Goal: Use online tool/utility: Use online tool/utility

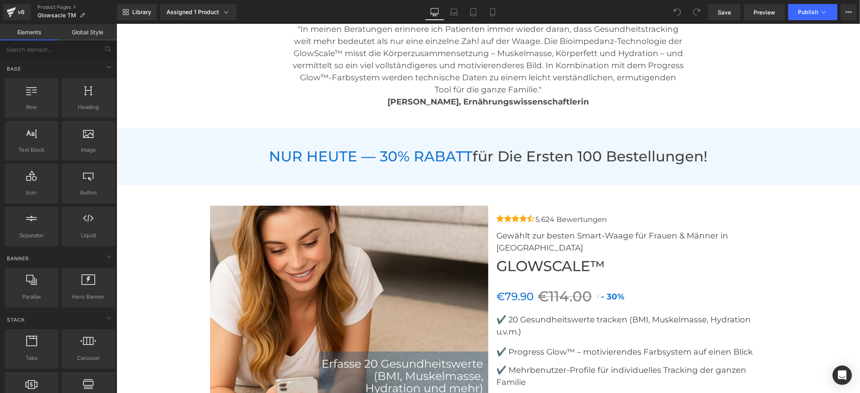
scroll to position [3333, 0]
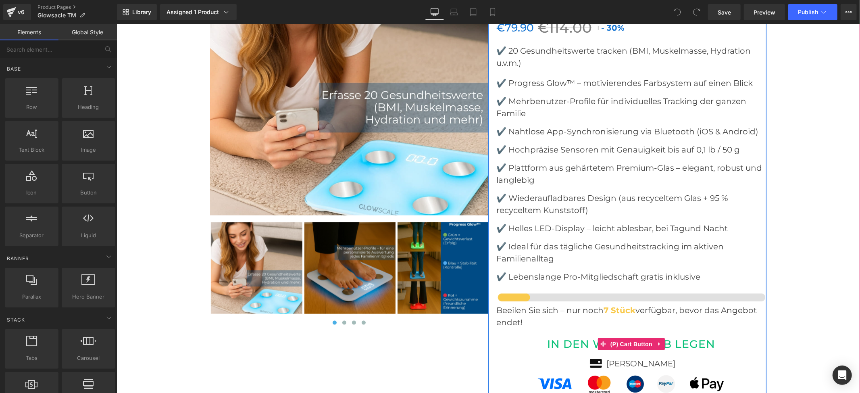
click at [592, 334] on button "IN DEN WARENKORB LEGEN" at bounding box center [631, 343] width 270 height 19
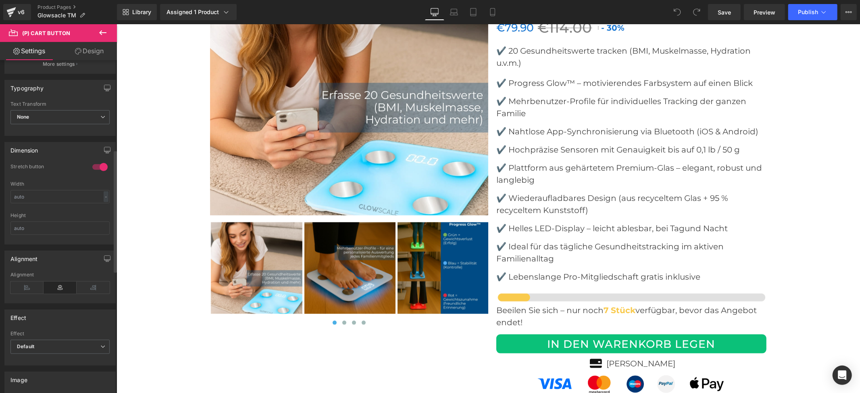
scroll to position [0, 0]
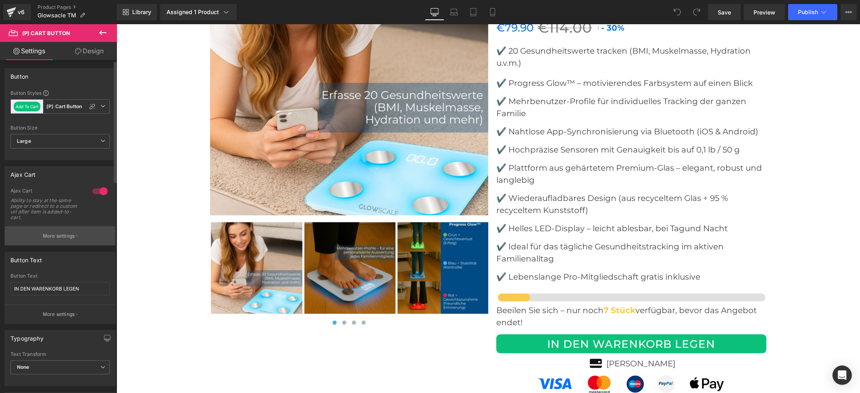
click at [69, 240] on button "More settings" at bounding box center [60, 235] width 110 height 19
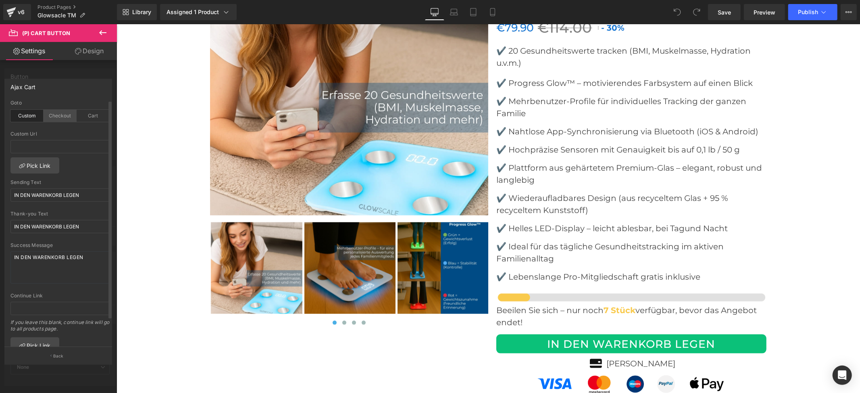
click at [56, 118] on div "Checkout" at bounding box center [60, 116] width 33 height 12
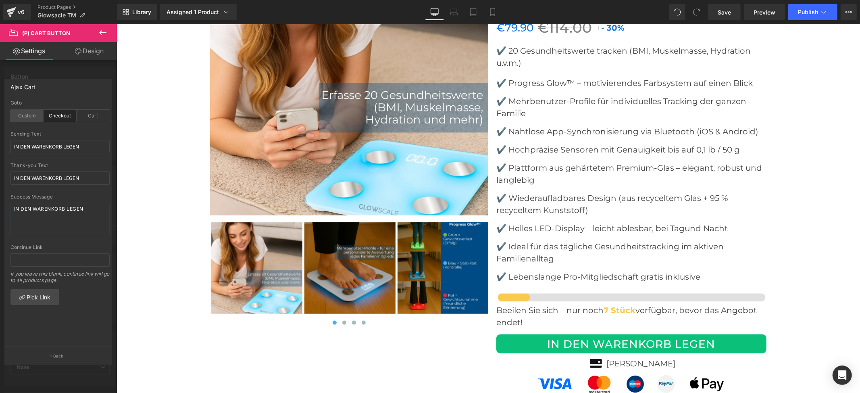
click at [30, 114] on div "Custom" at bounding box center [26, 116] width 33 height 12
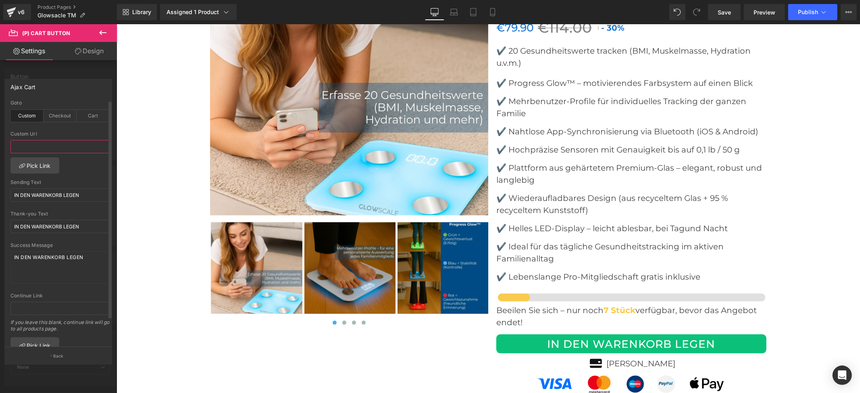
click at [49, 148] on input "text" at bounding box center [59, 146] width 99 height 13
click at [57, 115] on div "Checkout" at bounding box center [60, 116] width 33 height 12
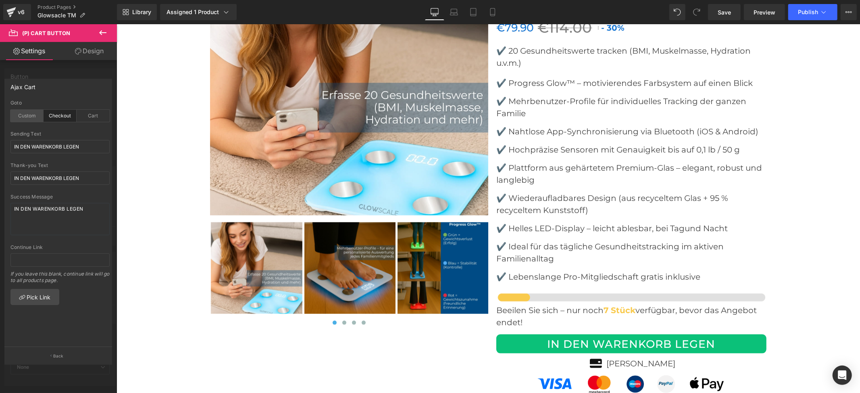
click at [25, 112] on div "Custom" at bounding box center [26, 116] width 33 height 12
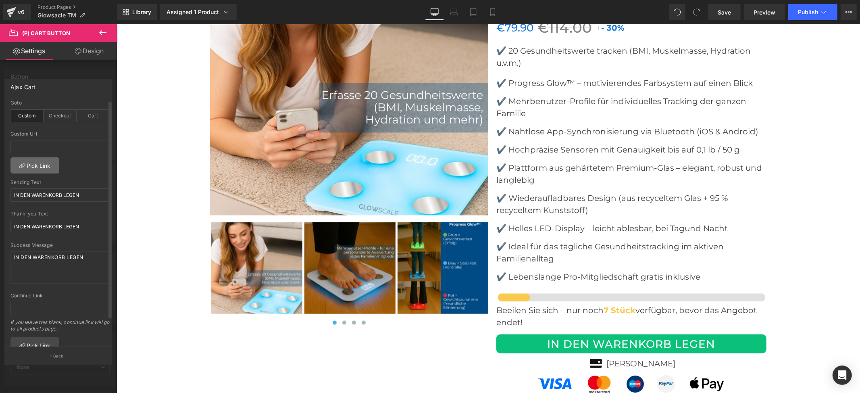
click at [36, 168] on link "Pick Link" at bounding box center [34, 165] width 49 height 16
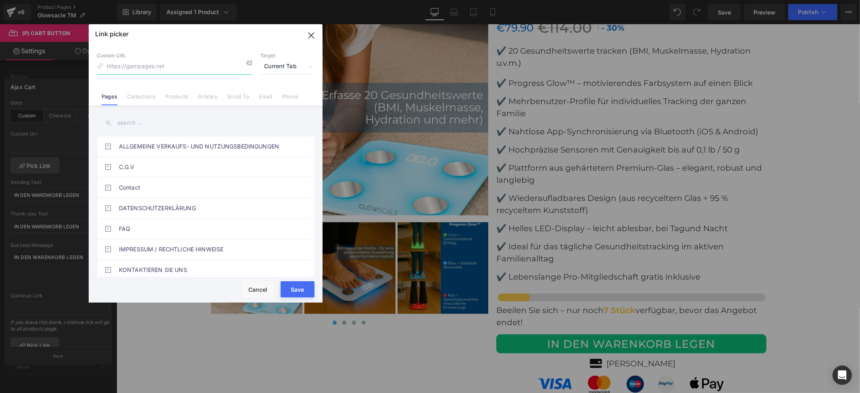
click at [150, 67] on input at bounding box center [174, 66] width 155 height 15
click at [147, 121] on input "text" at bounding box center [206, 123] width 218 height 18
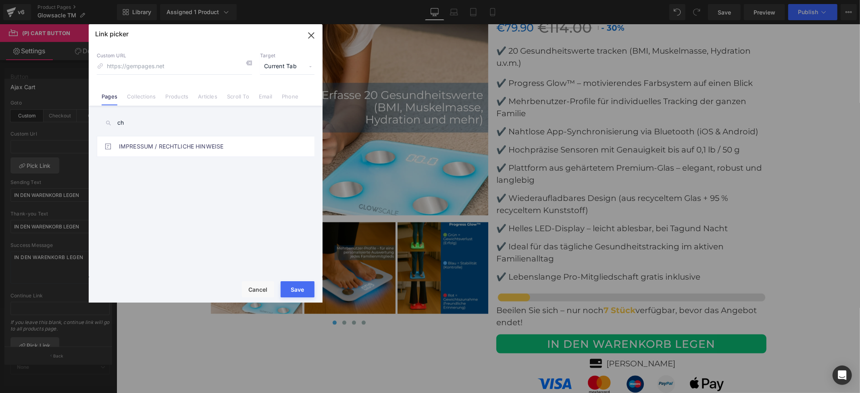
type input "c"
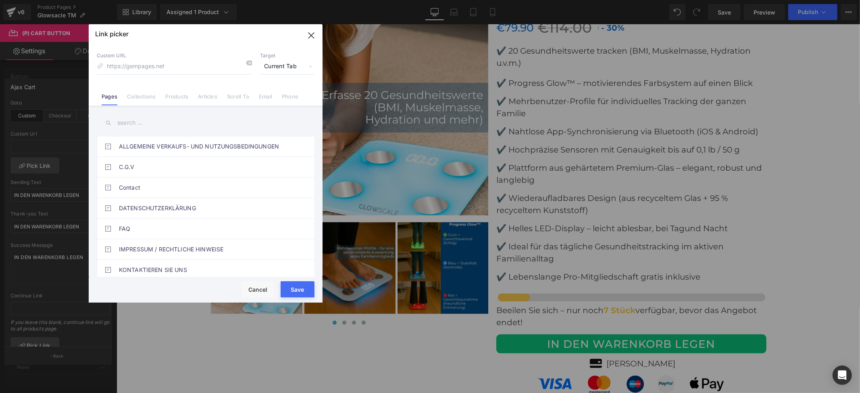
click at [154, 94] on link "Collections" at bounding box center [141, 99] width 29 height 12
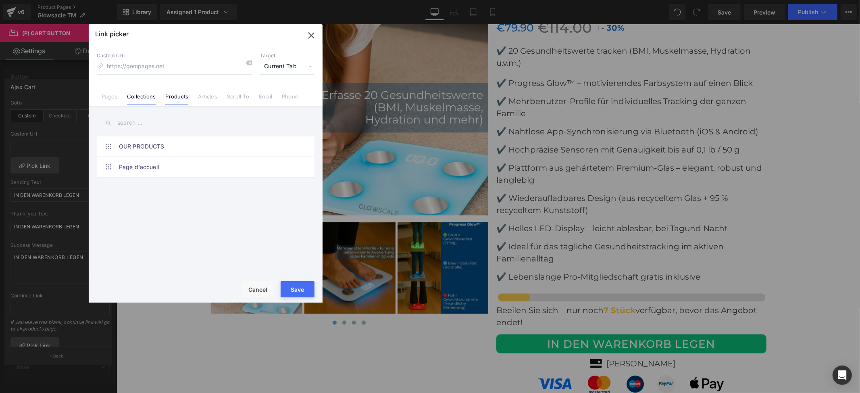
click at [172, 97] on link "Products" at bounding box center [176, 99] width 23 height 12
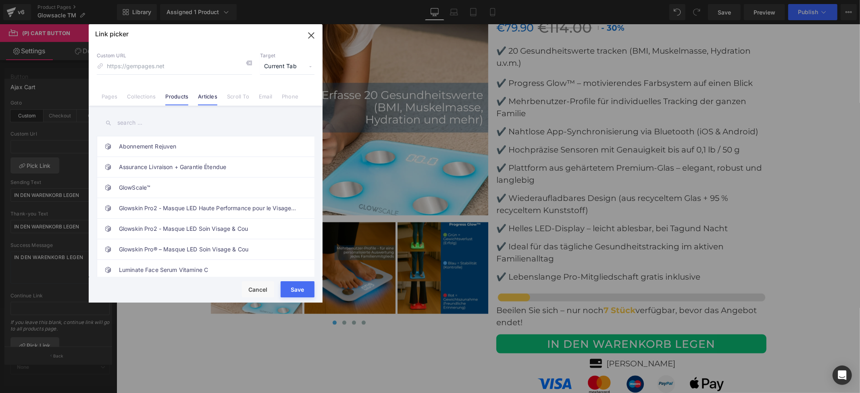
click at [202, 92] on li "Articles" at bounding box center [207, 93] width 29 height 14
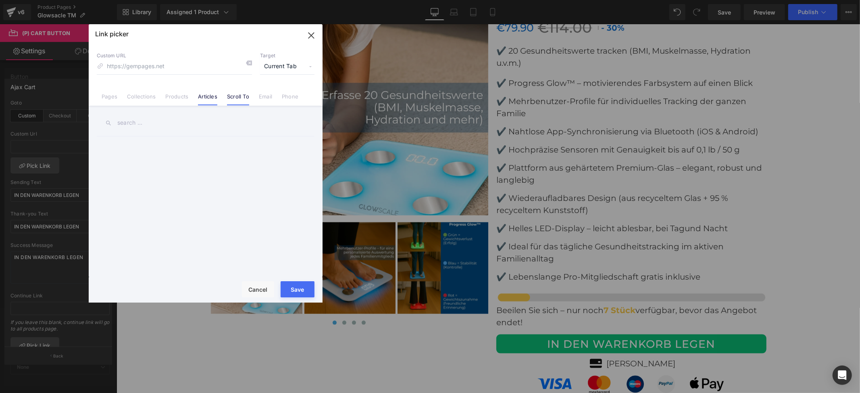
click at [233, 97] on link "Scroll To" at bounding box center [238, 99] width 22 height 12
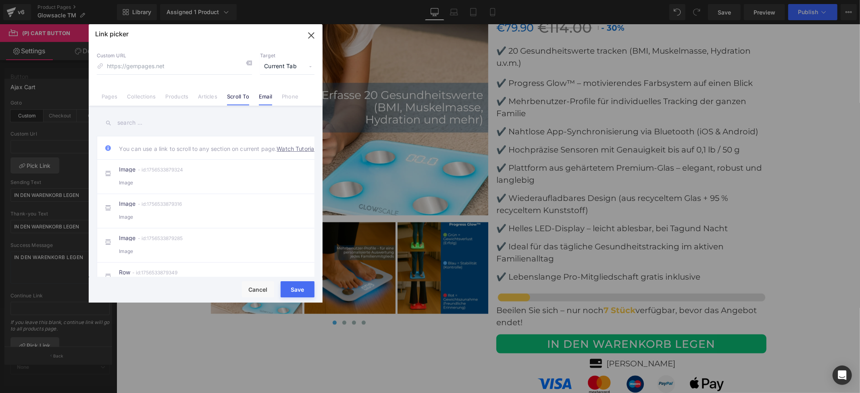
click at [269, 98] on link "Email" at bounding box center [265, 99] width 13 height 12
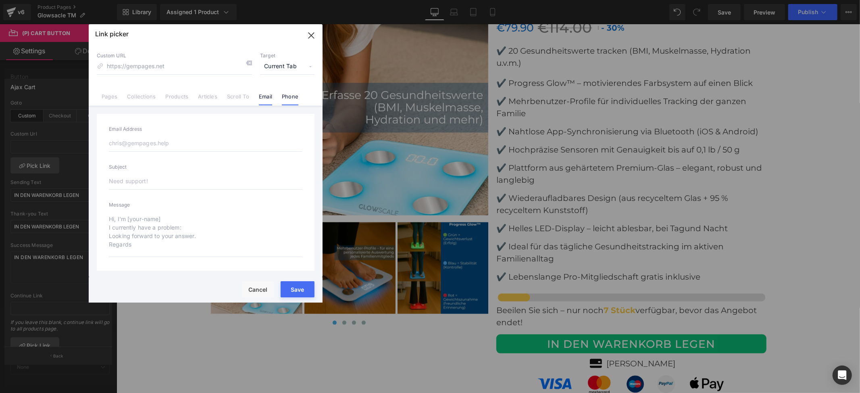
click at [285, 98] on link "Phone" at bounding box center [290, 99] width 17 height 12
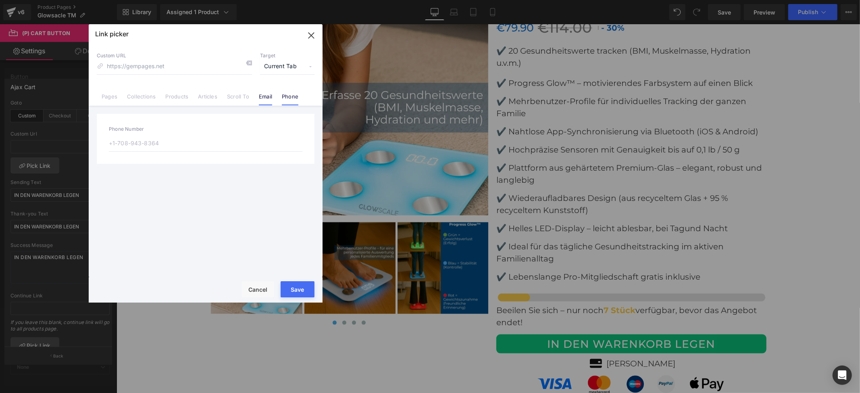
click at [262, 98] on link "Email" at bounding box center [265, 99] width 13 height 12
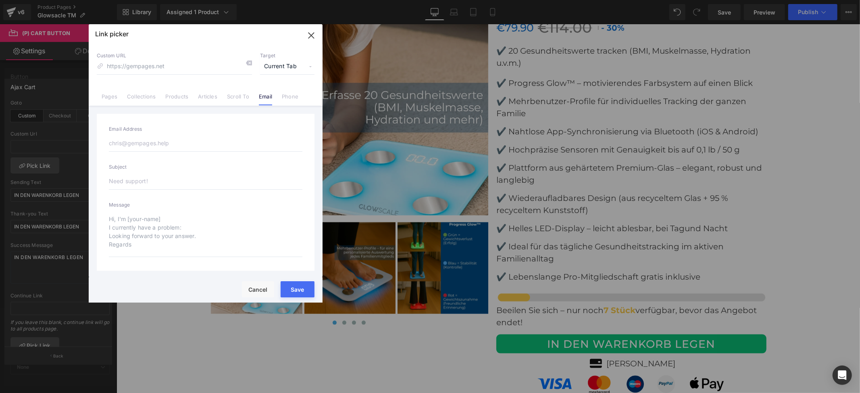
click at [274, 64] on span "Current Tab" at bounding box center [287, 66] width 54 height 15
click at [191, 69] on input at bounding box center [174, 66] width 155 height 15
click at [165, 55] on p "Custom URL" at bounding box center [174, 55] width 155 height 6
click at [98, 64] on icon at bounding box center [100, 66] width 6 height 6
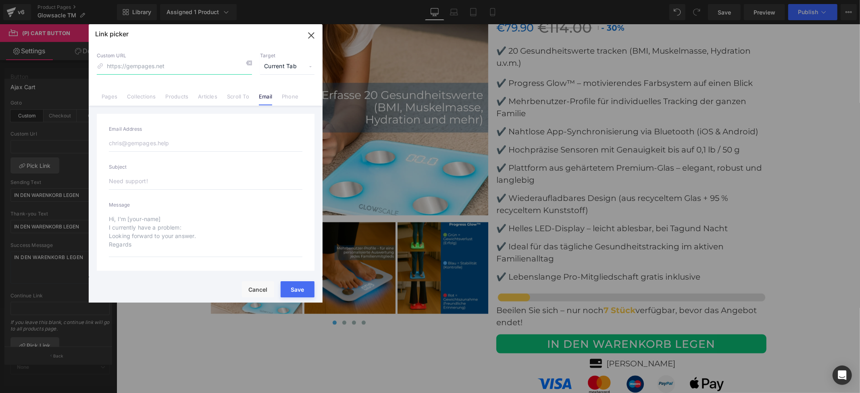
click at [176, 67] on input at bounding box center [174, 66] width 155 height 15
click at [126, 60] on input at bounding box center [174, 66] width 155 height 15
click at [208, 40] on div "Link picker" at bounding box center [206, 34] width 234 height 20
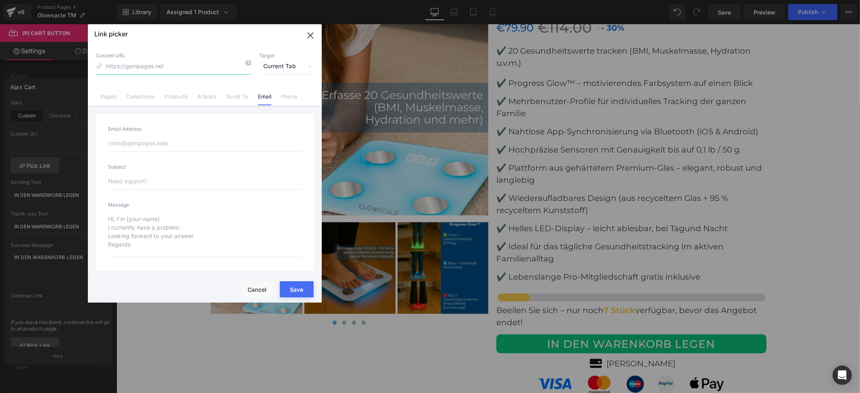
click at [131, 67] on input at bounding box center [173, 66] width 155 height 15
click at [98, 68] on icon at bounding box center [99, 66] width 6 height 6
click at [110, 99] on link "Pages" at bounding box center [109, 99] width 16 height 12
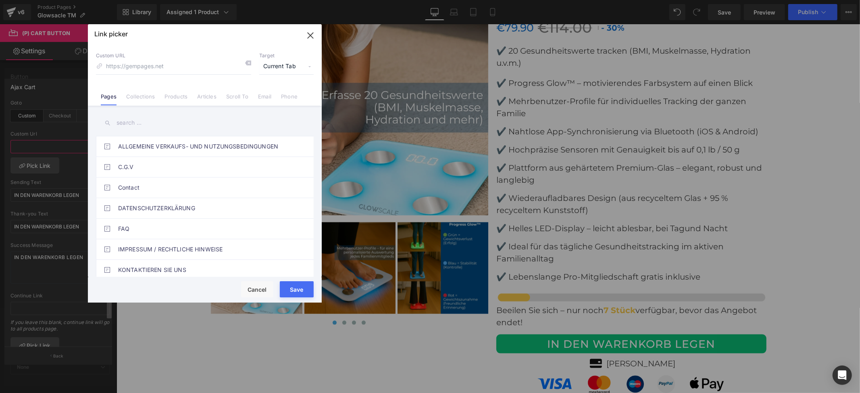
drag, startPoint x: 28, startPoint y: 145, endPoint x: 110, endPoint y: 140, distance: 82.0
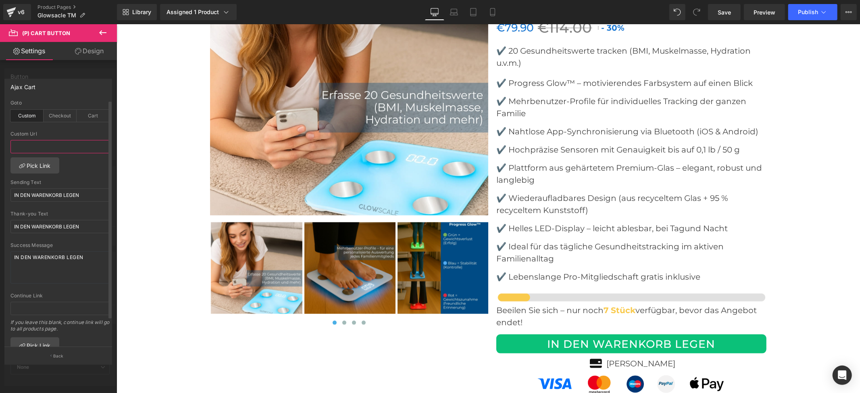
click at [38, 148] on input "text" at bounding box center [59, 146] width 99 height 13
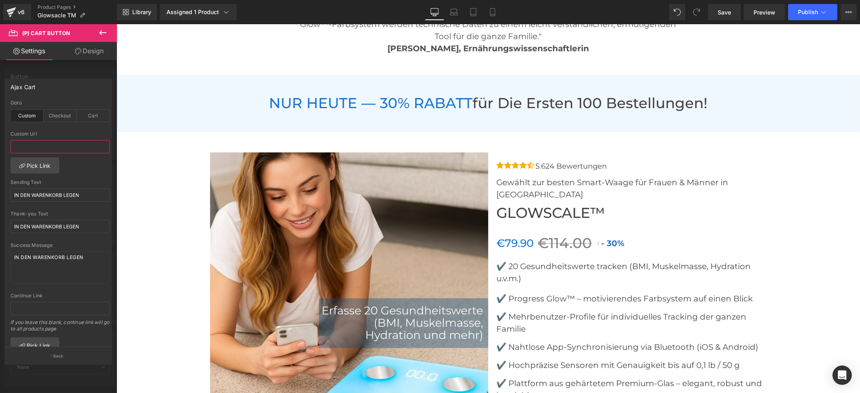
scroll to position [3118, 0]
click at [50, 142] on input "text" at bounding box center [59, 146] width 99 height 13
paste input "https://scaleglowgermany.com/checkouts/cn/hWN2U8F2mXroO9RvntjMxLAU?profile_prev…"
type input "https://scaleglowgermany.com/checkouts/cn/hWN2U8F2mXroO9RvntjMxLAU?profile_prev…"
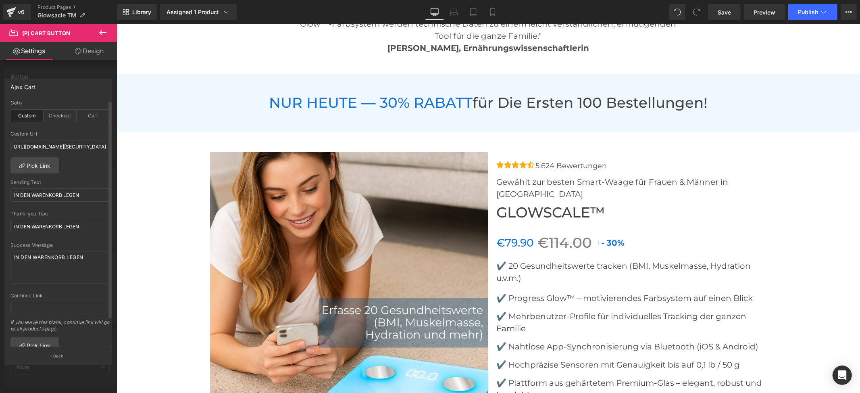
click at [73, 131] on div "Custom Url" at bounding box center [59, 134] width 99 height 6
click at [726, 13] on span "Save" at bounding box center [724, 12] width 13 height 8
click at [58, 115] on div "Checkout" at bounding box center [60, 116] width 33 height 12
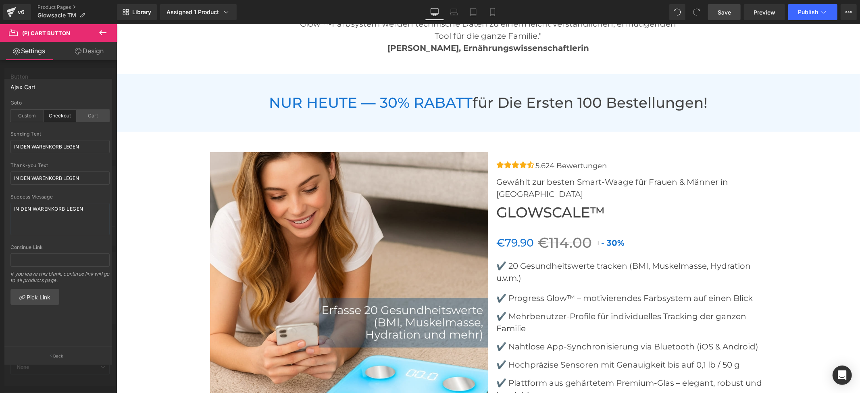
click at [86, 117] on div "Cart" at bounding box center [93, 116] width 33 height 12
click at [61, 116] on div "Checkout" at bounding box center [60, 116] width 33 height 12
click at [79, 73] on div at bounding box center [58, 210] width 117 height 373
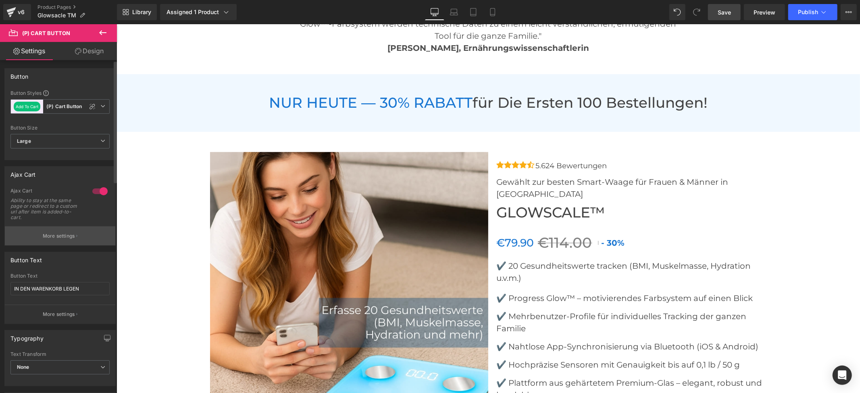
click at [51, 234] on p "More settings" at bounding box center [59, 235] width 32 height 7
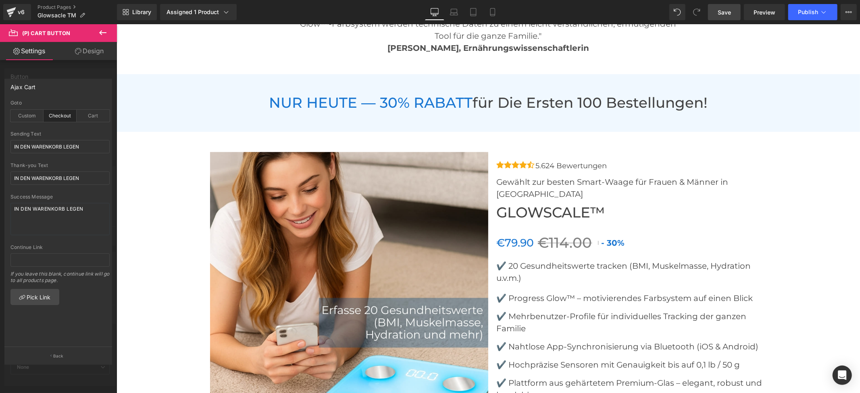
click at [88, 71] on div at bounding box center [58, 210] width 117 height 373
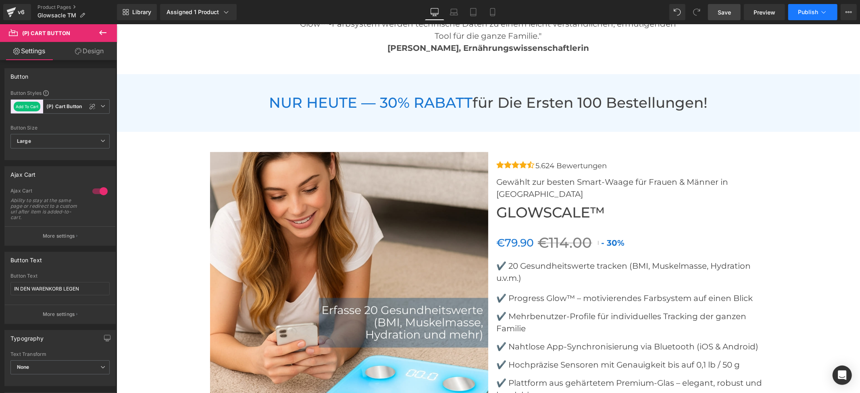
click at [799, 10] on span "Publish" at bounding box center [808, 12] width 20 height 6
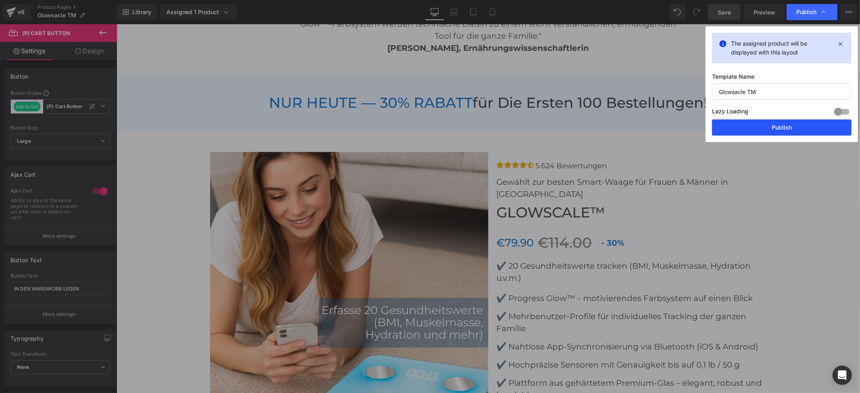
drag, startPoint x: 760, startPoint y: 131, endPoint x: 643, endPoint y: 108, distance: 119.3
click at [760, 131] on button "Publish" at bounding box center [782, 127] width 140 height 16
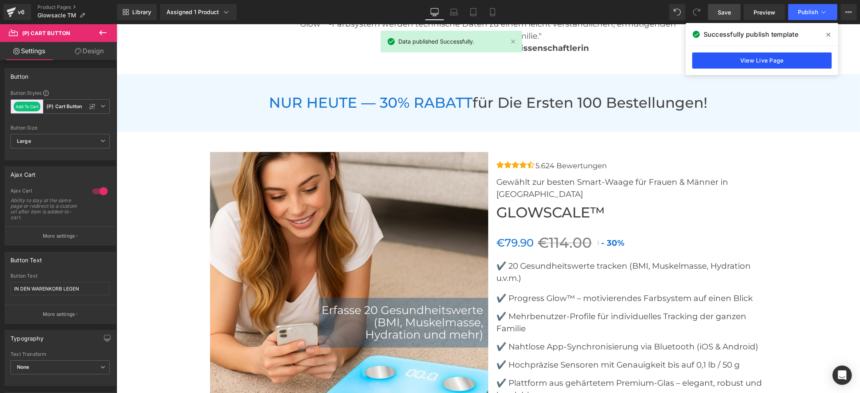
click at [749, 60] on link "View Live Page" at bounding box center [762, 60] width 140 height 16
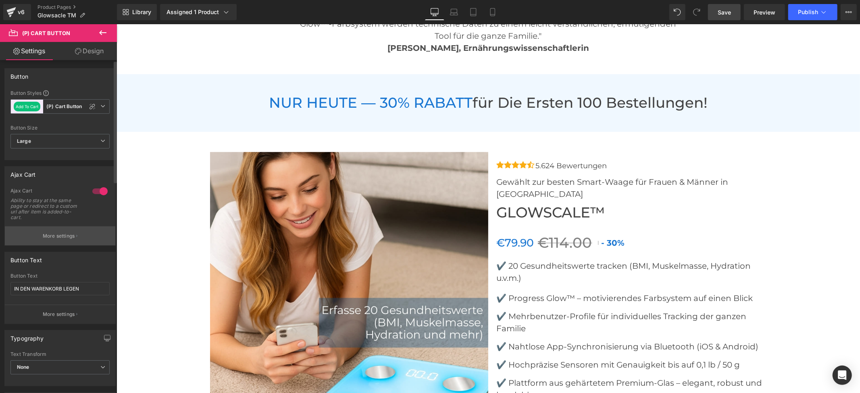
click at [46, 232] on p "More settings" at bounding box center [59, 235] width 32 height 7
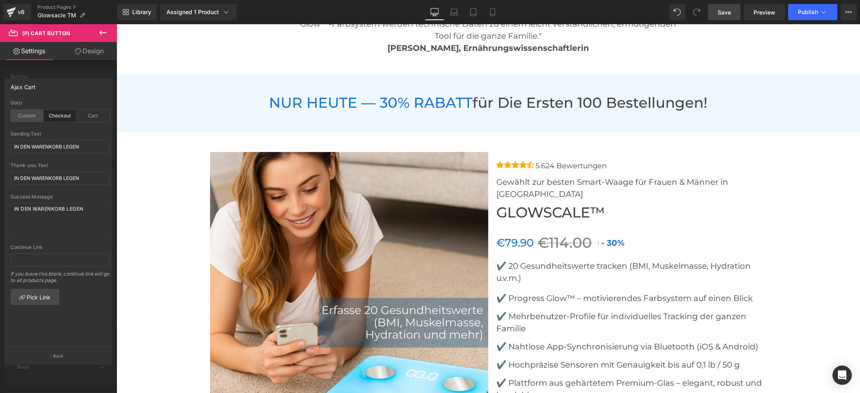
drag, startPoint x: 22, startPoint y: 107, endPoint x: 27, endPoint y: 113, distance: 8.1
click at [22, 108] on div "Goto Custom Checkout Cart" at bounding box center [59, 115] width 99 height 31
drag, startPoint x: 27, startPoint y: 113, endPoint x: 58, endPoint y: 138, distance: 39.9
click at [27, 115] on div "Custom" at bounding box center [26, 116] width 33 height 12
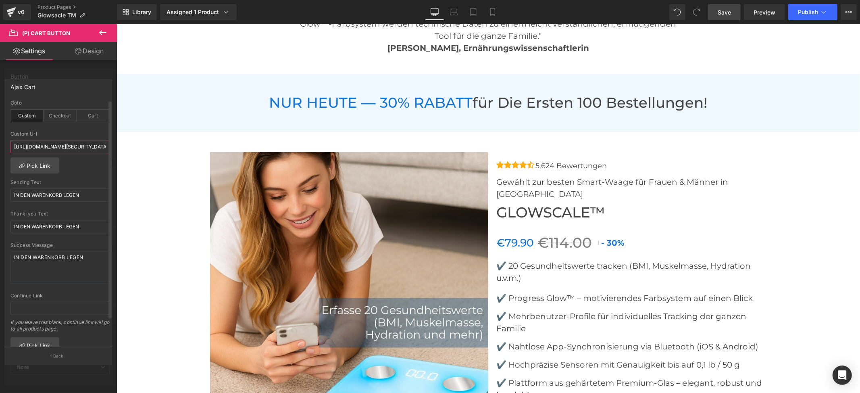
click at [60, 144] on input "https://scaleglowgermany.com/checkouts/cn/hWN2U8F2mXroO9RvntjMxLAU?profile_prev…" at bounding box center [59, 146] width 99 height 13
drag, startPoint x: 81, startPoint y: 70, endPoint x: 53, endPoint y: 104, distance: 44.4
click at [81, 70] on div at bounding box center [58, 210] width 117 height 373
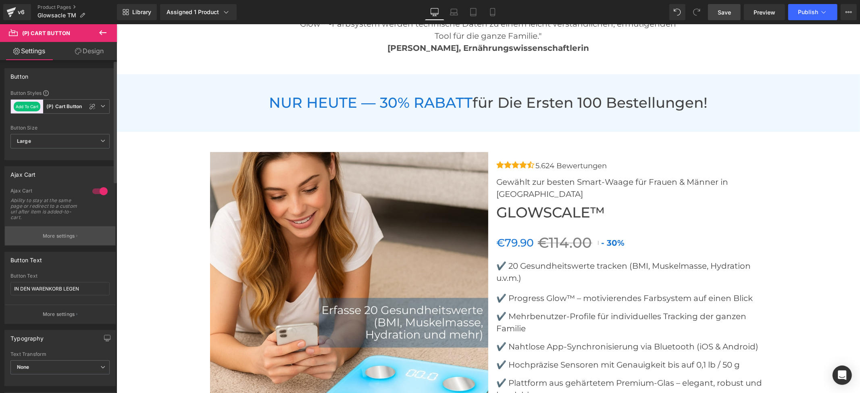
click at [52, 234] on p "More settings" at bounding box center [59, 235] width 32 height 7
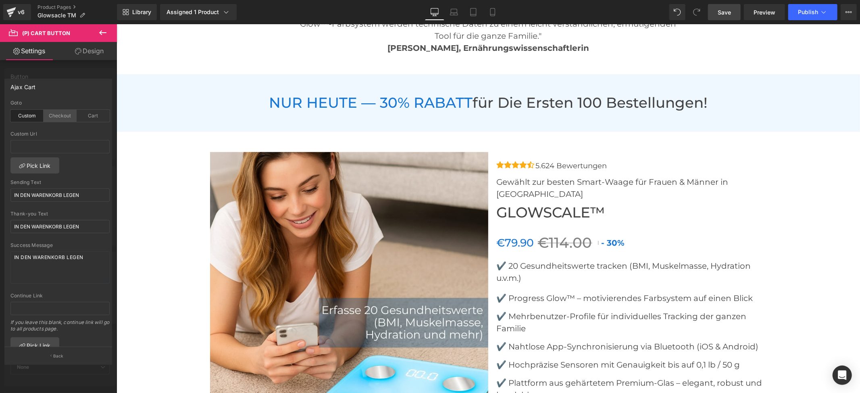
click at [49, 115] on div "Checkout" at bounding box center [60, 116] width 33 height 12
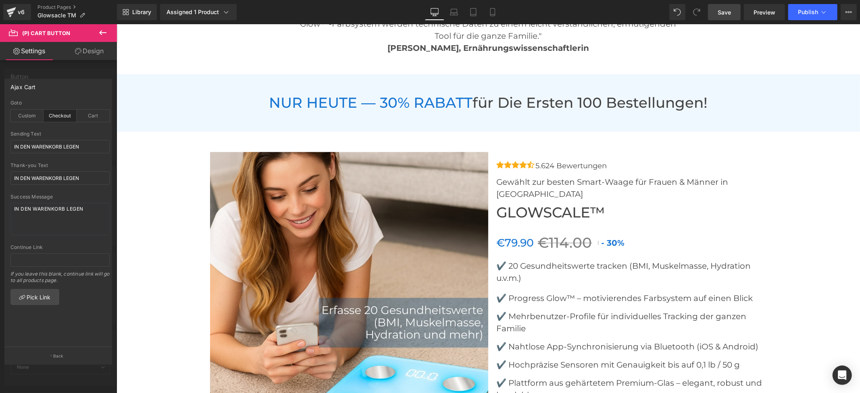
click at [78, 73] on div at bounding box center [58, 210] width 117 height 373
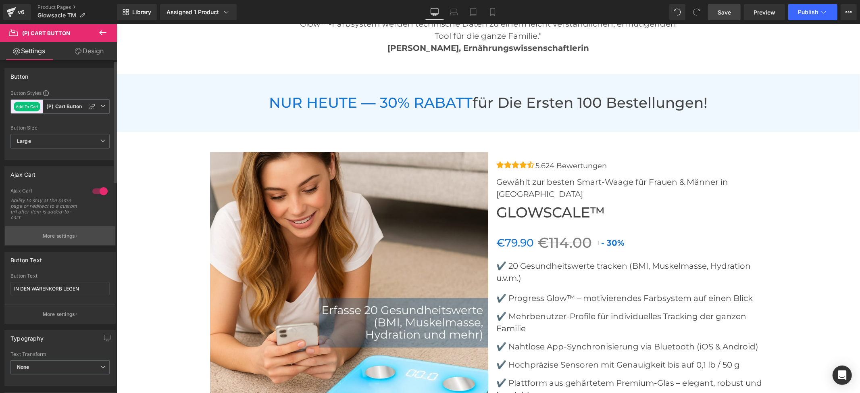
click at [54, 236] on p "More settings" at bounding box center [59, 235] width 32 height 7
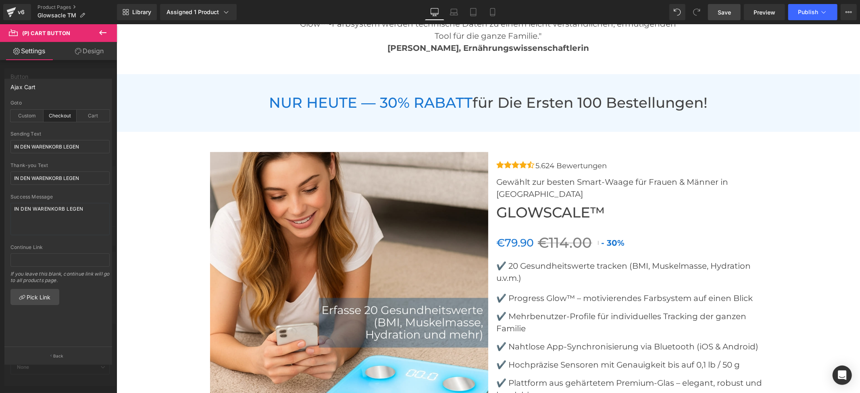
click at [78, 72] on div at bounding box center [58, 210] width 117 height 373
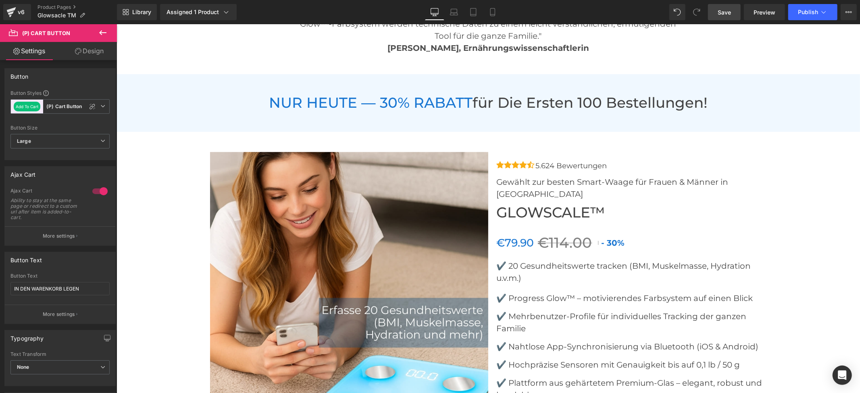
click at [717, 10] on link "Save" at bounding box center [724, 12] width 33 height 16
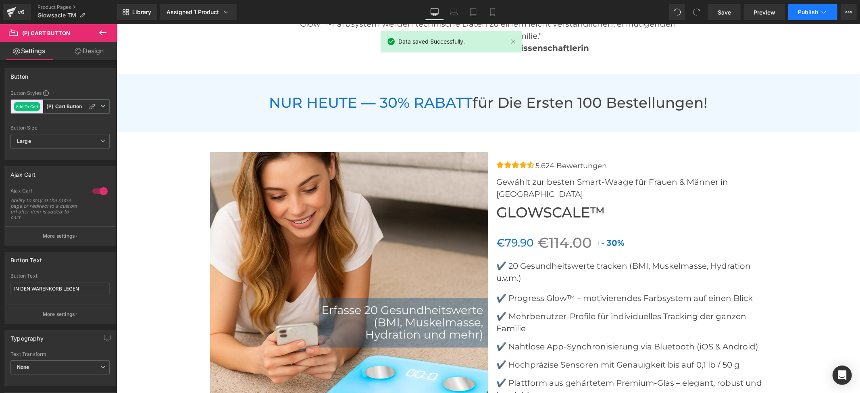
click at [825, 12] on icon at bounding box center [824, 12] width 4 height 2
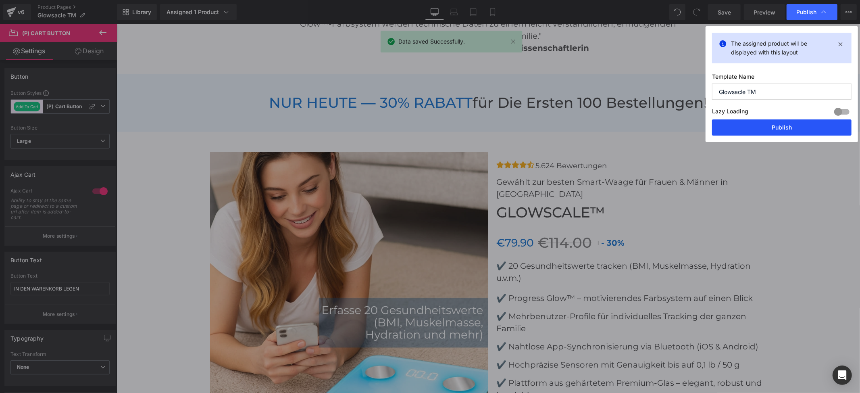
click at [775, 129] on button "Publish" at bounding box center [782, 127] width 140 height 16
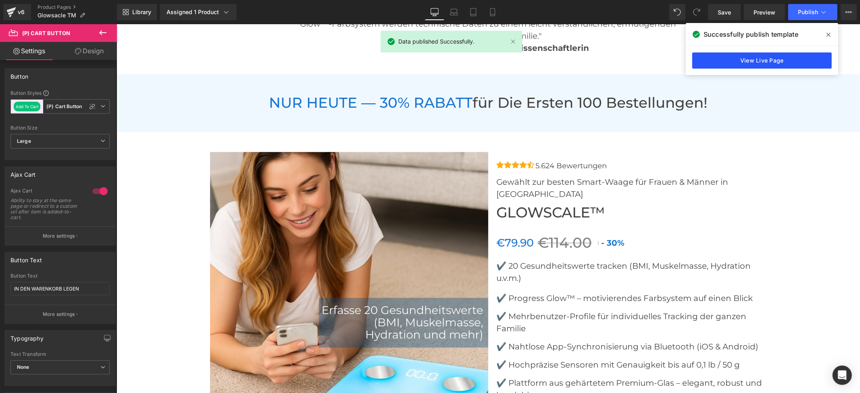
click at [753, 57] on link "View Live Page" at bounding box center [762, 60] width 140 height 16
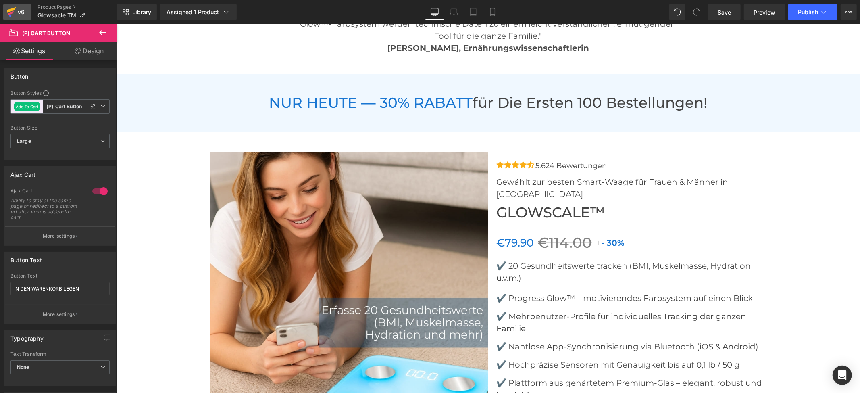
click at [17, 10] on div "v6" at bounding box center [21, 12] width 10 height 10
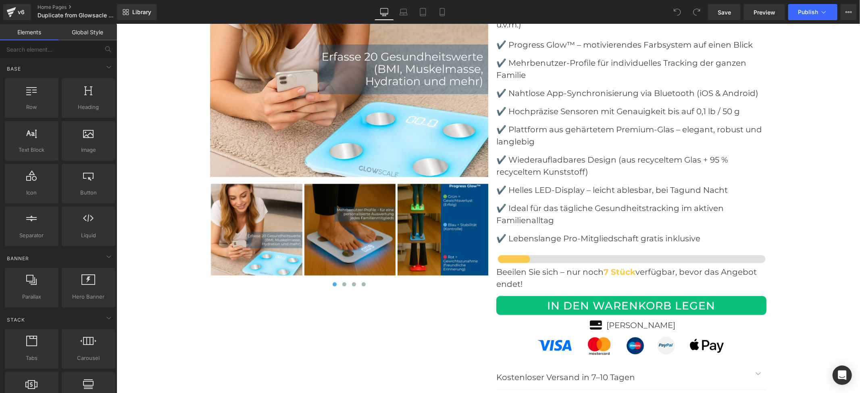
scroll to position [3387, 0]
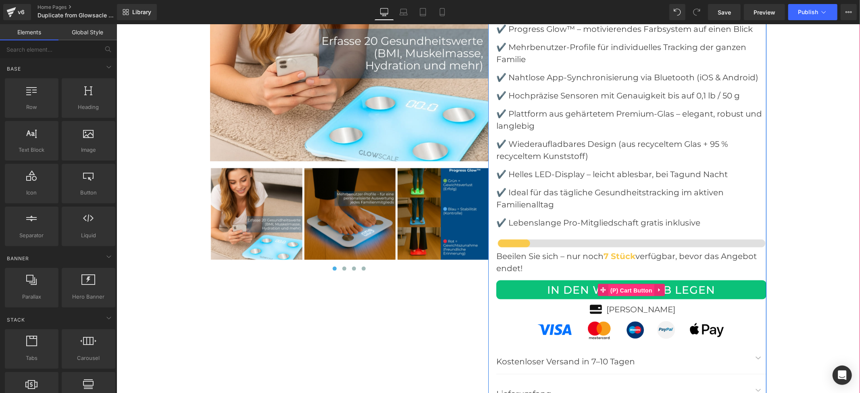
click at [614, 284] on span "(P) Cart Button" at bounding box center [631, 290] width 46 height 12
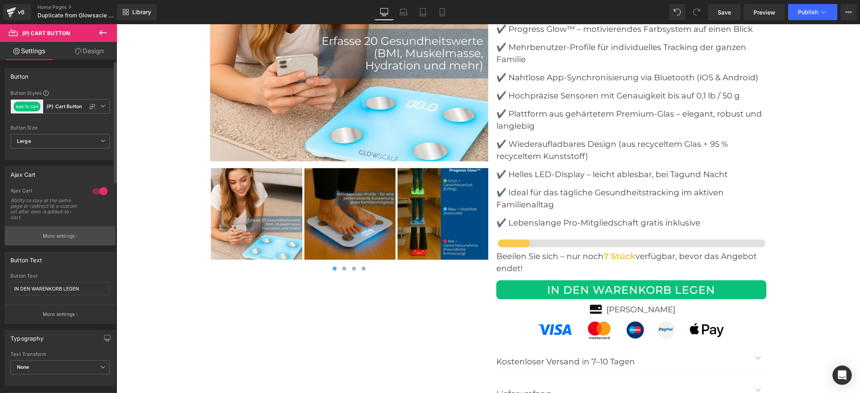
click at [57, 235] on p "More settings" at bounding box center [59, 235] width 32 height 7
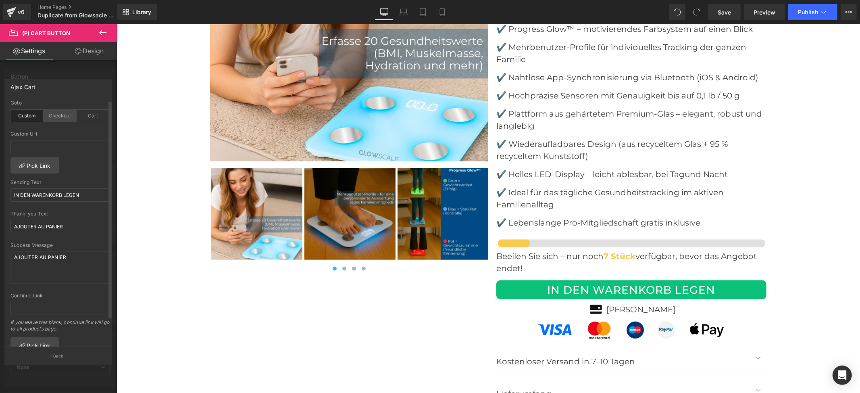
click at [60, 115] on div "Checkout" at bounding box center [60, 116] width 33 height 12
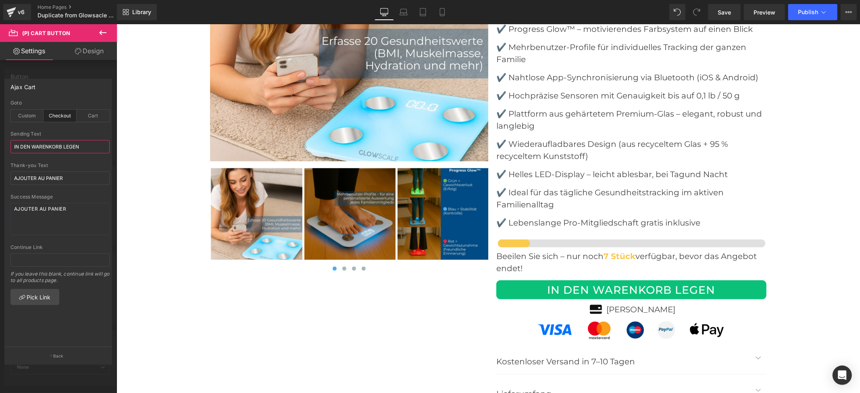
drag, startPoint x: 82, startPoint y: 143, endPoint x: 4, endPoint y: 144, distance: 78.2
click at [4, 144] on div "Ajax Cart checkout Goto Custom Checkout Cart Custom Url Pick Link IN DEN WARENK…" at bounding box center [58, 213] width 108 height 268
drag, startPoint x: 75, startPoint y: 176, endPoint x: 48, endPoint y: 194, distance: 31.7
click at [7, 179] on div "checkout Goto Custom Checkout Cart Custom Url Pick Link IN DEN WARENKORB LEGEN …" at bounding box center [60, 223] width 110 height 247
paste input "IN DEN WARENKORB LEGEN"
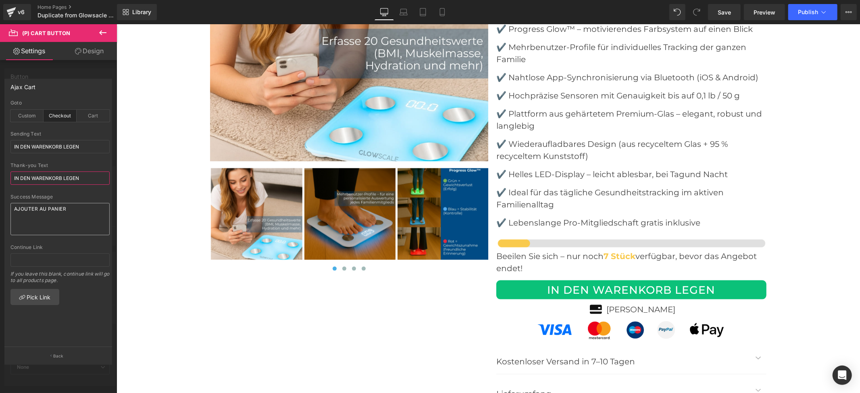
type input "IN DEN WARENKORB LEGEN"
drag, startPoint x: 70, startPoint y: 209, endPoint x: 4, endPoint y: 209, distance: 66.1
click at [4, 209] on div "Ajax Cart checkout Goto Custom Checkout Cart Custom Url Pick Link IN DEN WARENK…" at bounding box center [58, 218] width 117 height 291
paste textarea "IN DEN WARENKORB LEGEN"
type textarea "IN DEN WARENKORB LEGEN"
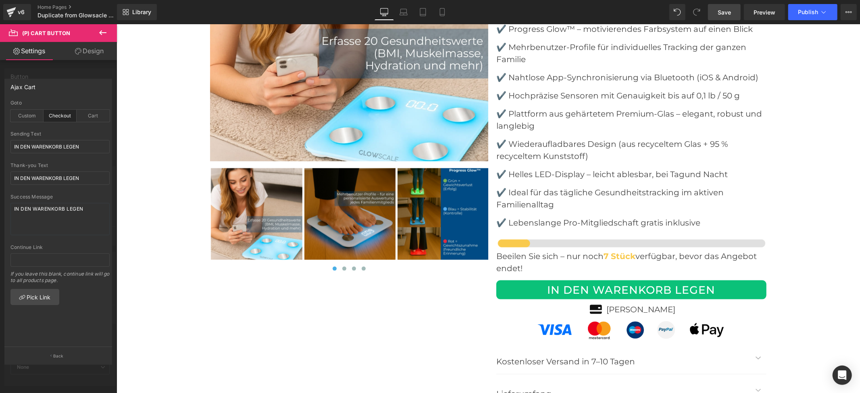
click at [733, 15] on link "Save" at bounding box center [724, 12] width 33 height 16
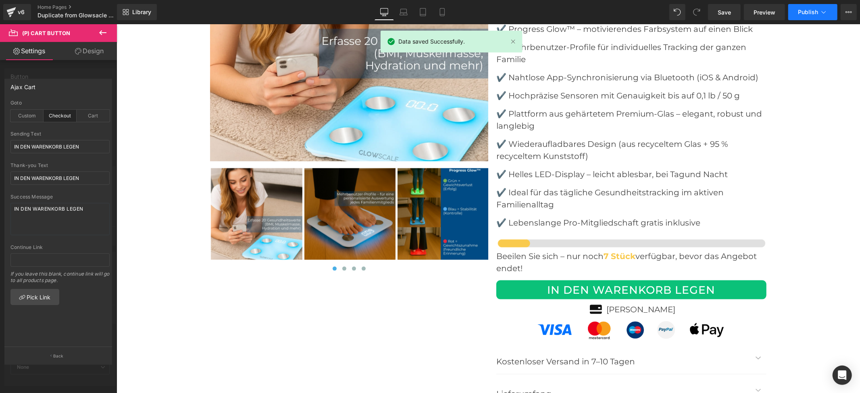
click at [798, 11] on button "Publish" at bounding box center [812, 12] width 49 height 16
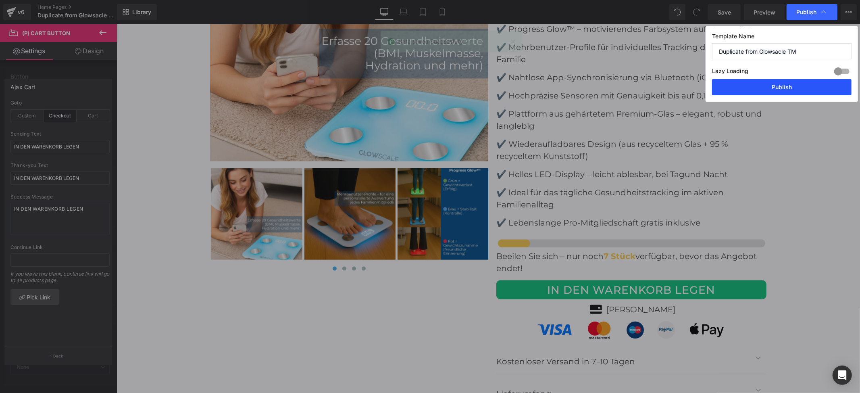
click at [776, 86] on button "Publish" at bounding box center [782, 87] width 140 height 16
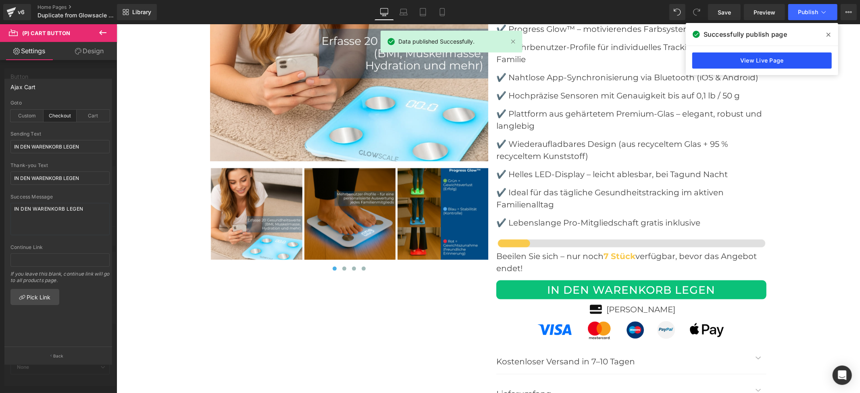
click at [748, 56] on link "View Live Page" at bounding box center [762, 60] width 140 height 16
